Goal: Find contact information

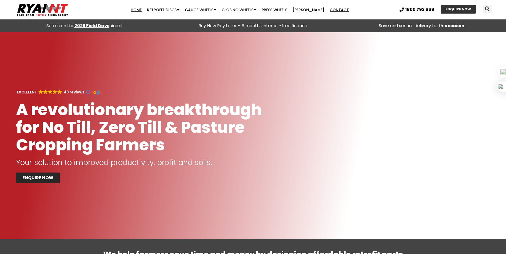
click at [339, 9] on link "Contact" at bounding box center [339, 10] width 25 height 11
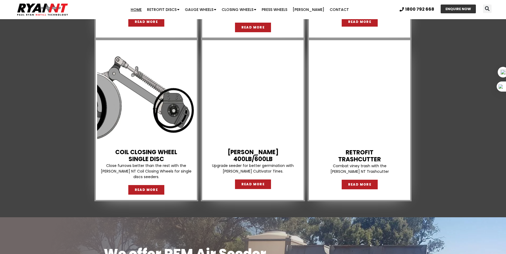
scroll to position [800, 0]
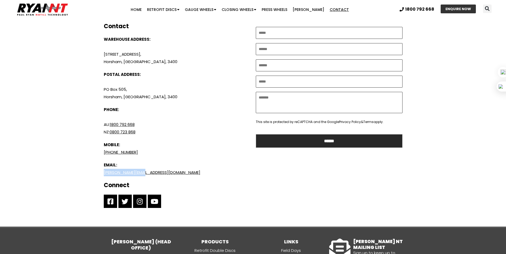
drag, startPoint x: 138, startPoint y: 154, endPoint x: 99, endPoint y: 150, distance: 39.2
click at [99, 150] on section "**********" at bounding box center [253, 121] width 320 height 212
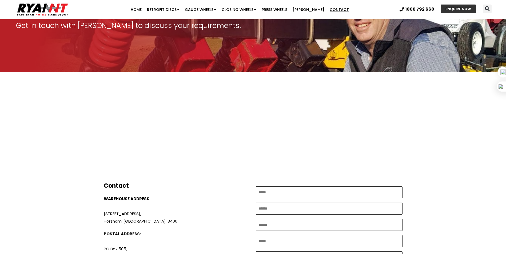
scroll to position [73, 0]
click at [137, 11] on link "Home" at bounding box center [136, 9] width 16 height 11
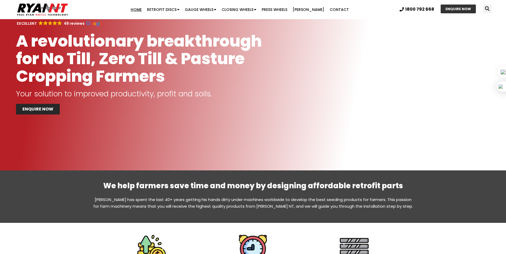
scroll to position [80, 0]
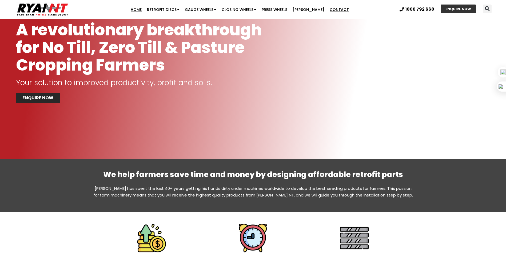
click at [327, 6] on link "Contact" at bounding box center [339, 9] width 25 height 11
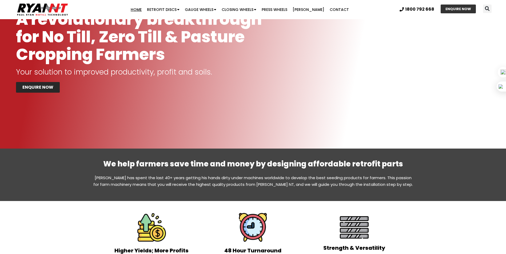
scroll to position [107, 0]
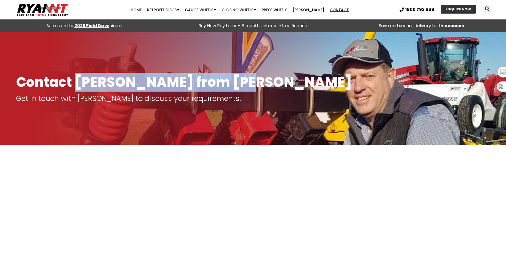
drag, startPoint x: 77, startPoint y: 81, endPoint x: 245, endPoint y: 81, distance: 168.3
click at [245, 81] on h1 "Contact Paul Ryan from Ryan NT" at bounding box center [253, 82] width 474 height 15
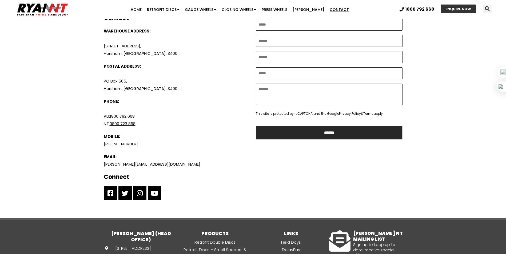
scroll to position [359, 0]
